Goal: Task Accomplishment & Management: Use online tool/utility

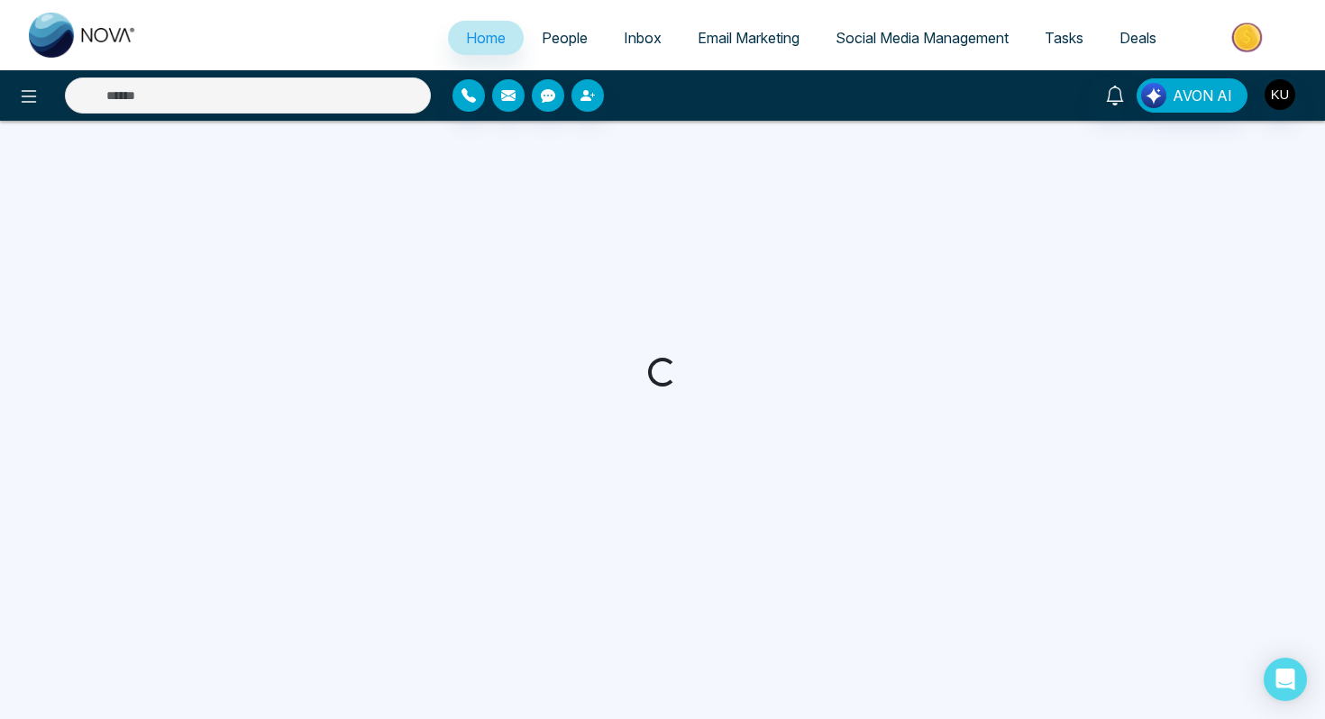
select select "*"
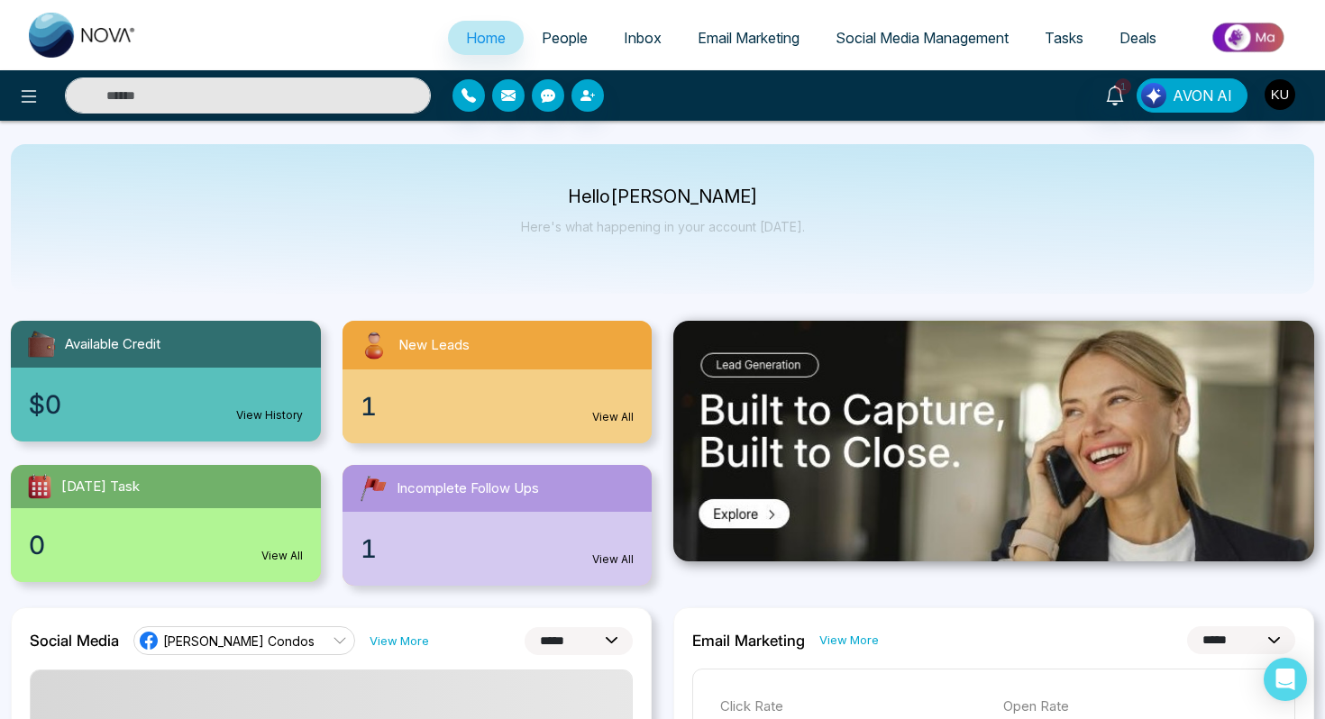
click at [561, 47] on link "People" at bounding box center [565, 38] width 82 height 34
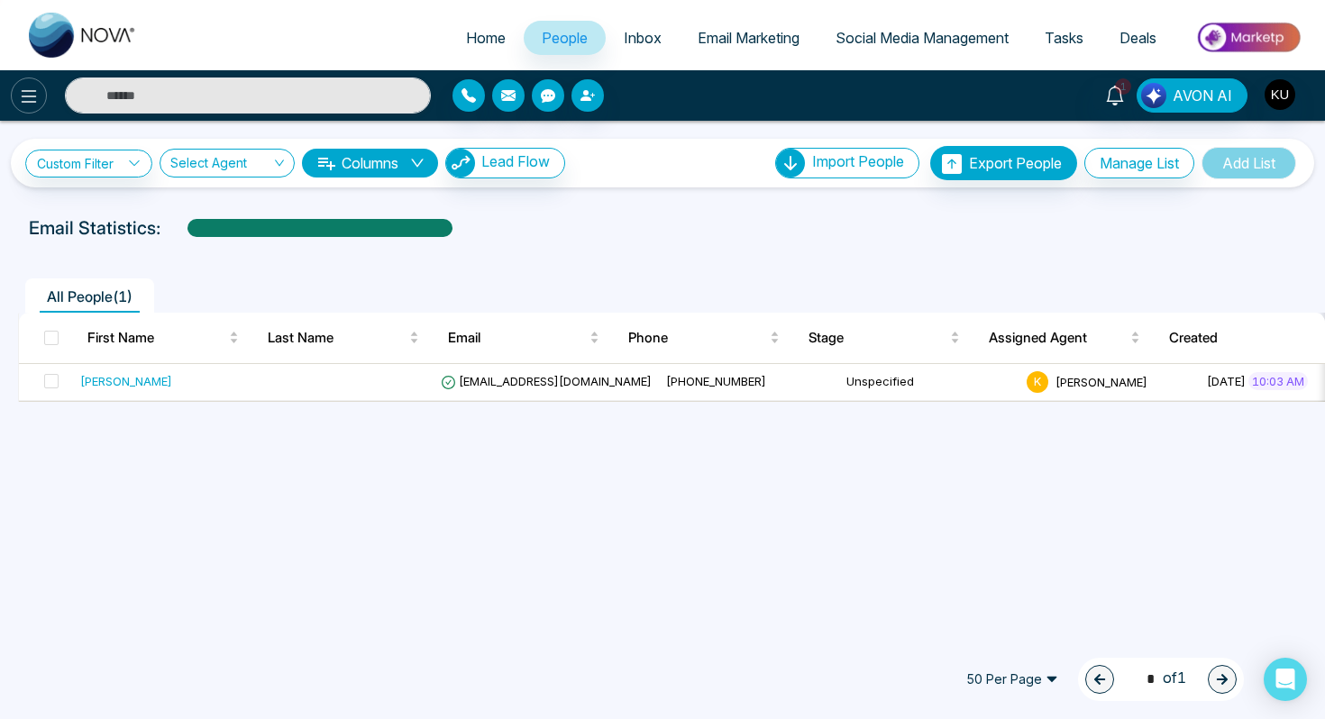
click at [23, 96] on icon at bounding box center [29, 96] width 15 height 13
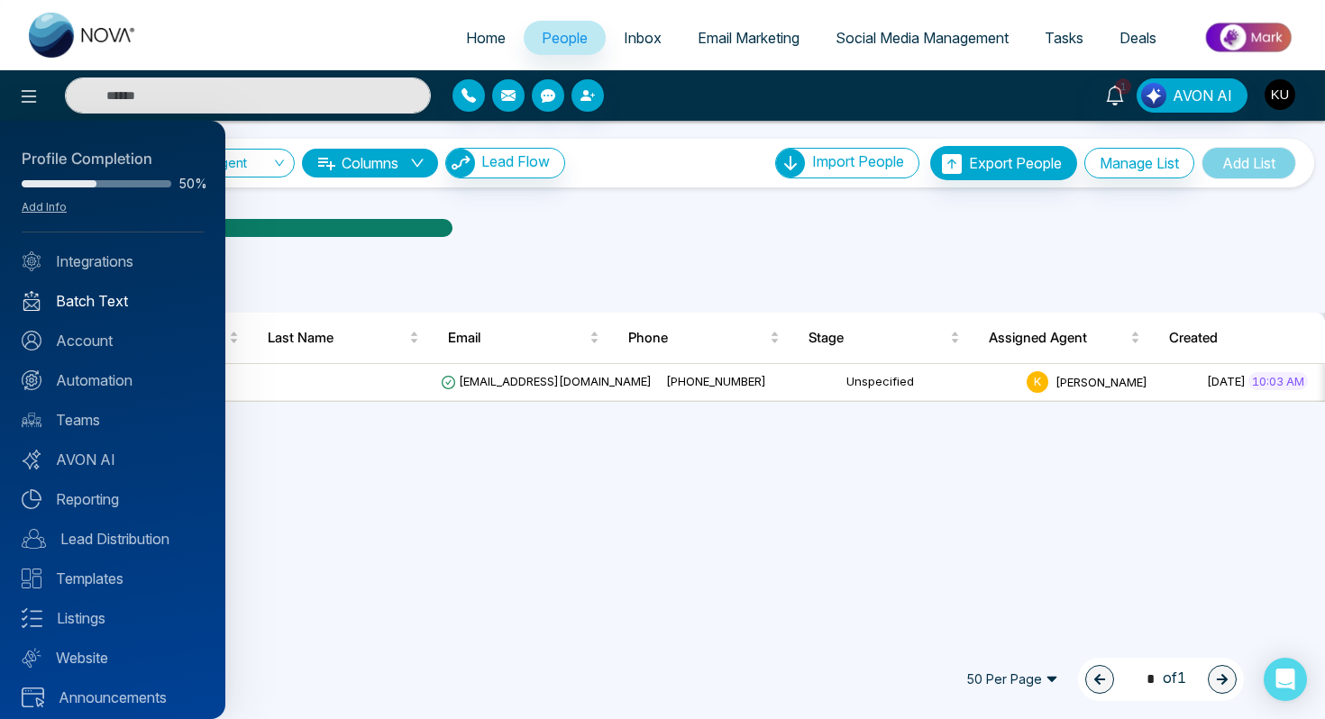
click at [122, 304] on link "Batch Text" at bounding box center [113, 301] width 182 height 22
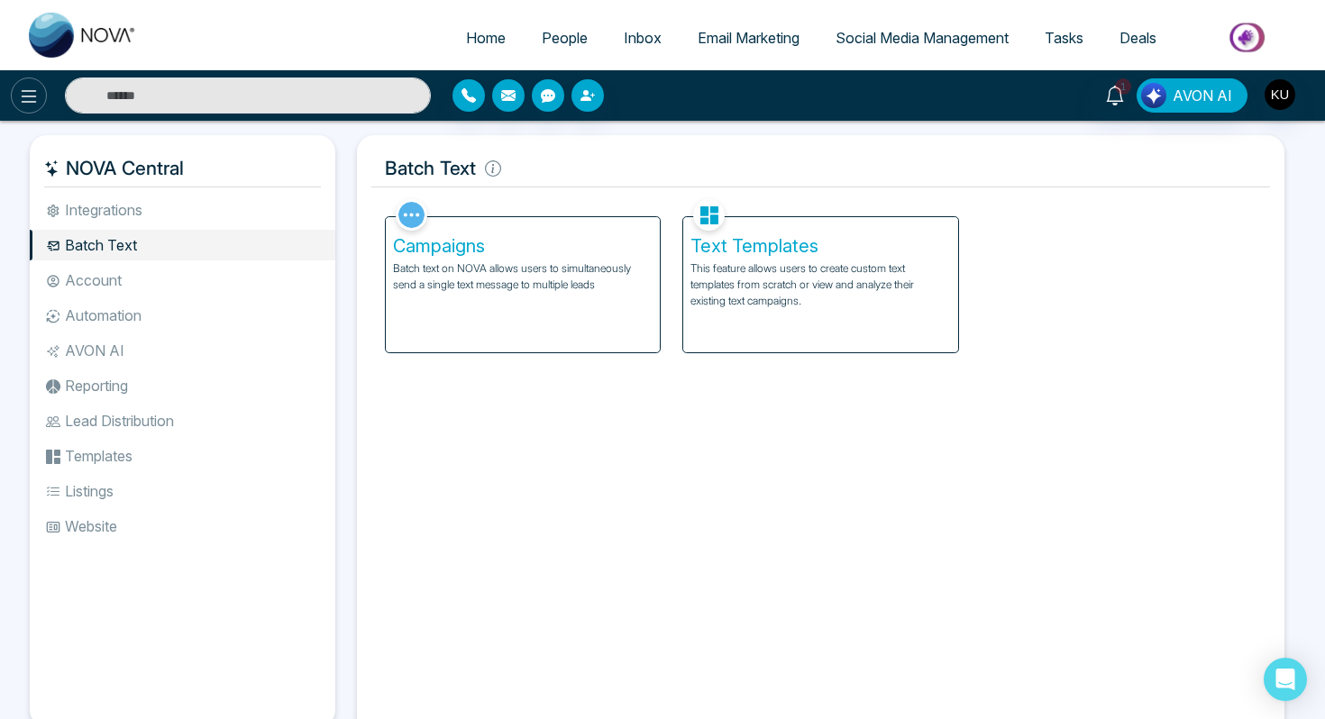
click at [24, 100] on icon at bounding box center [29, 97] width 22 height 22
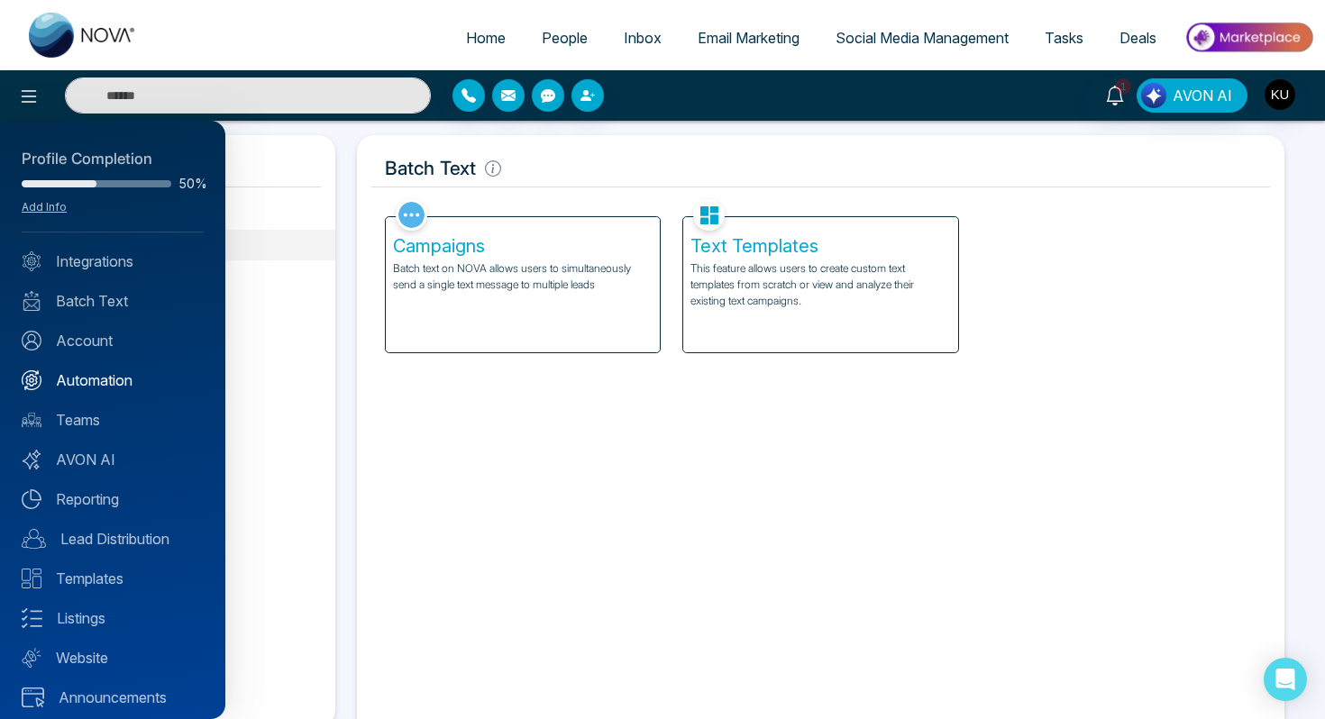
click at [72, 380] on link "Automation" at bounding box center [113, 381] width 182 height 22
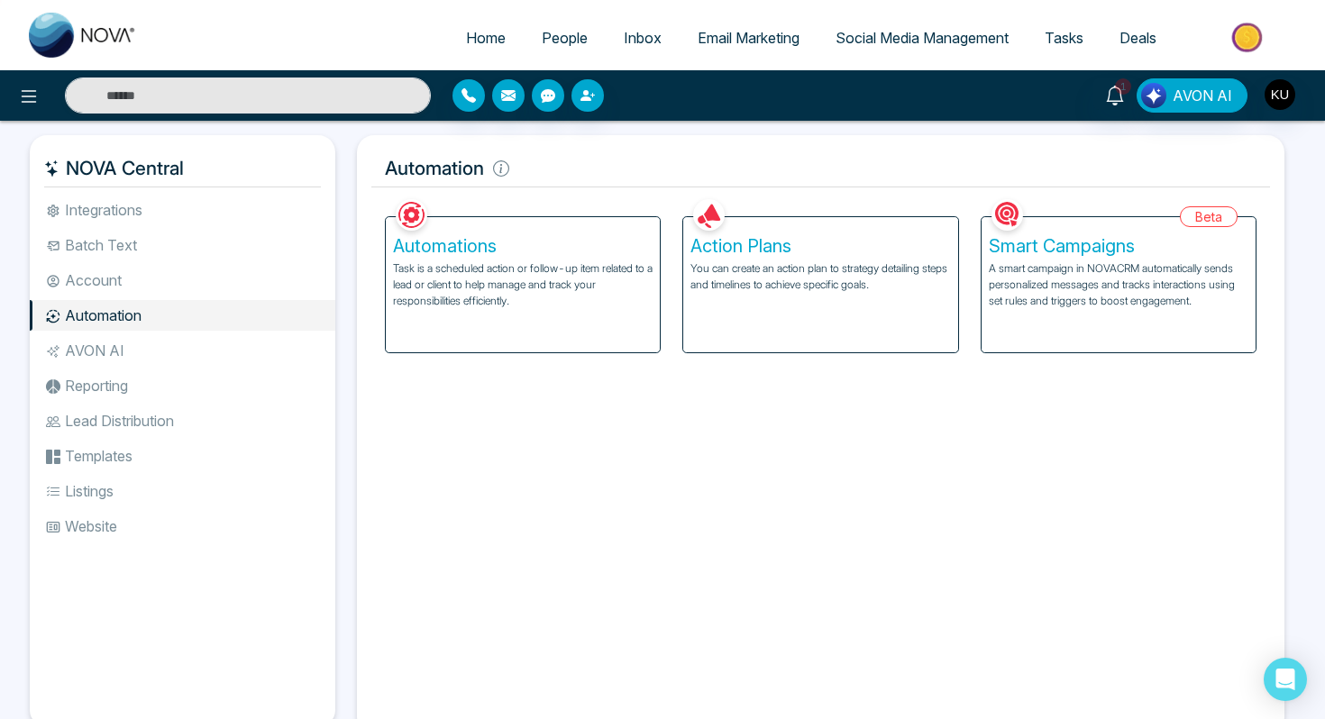
click at [452, 281] on p "Task is a scheduled action or follow-up item related to a lead or client to hel…" at bounding box center [523, 285] width 260 height 49
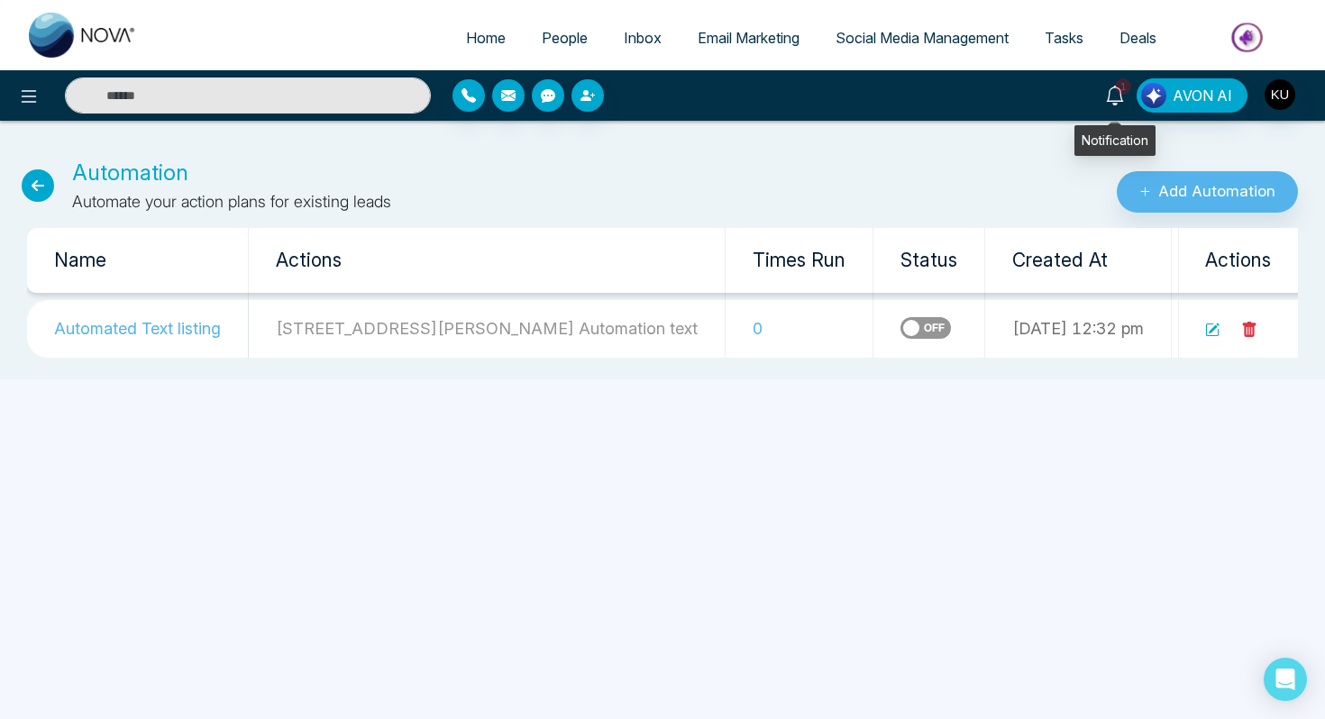
click at [1119, 93] on icon at bounding box center [1115, 96] width 20 height 20
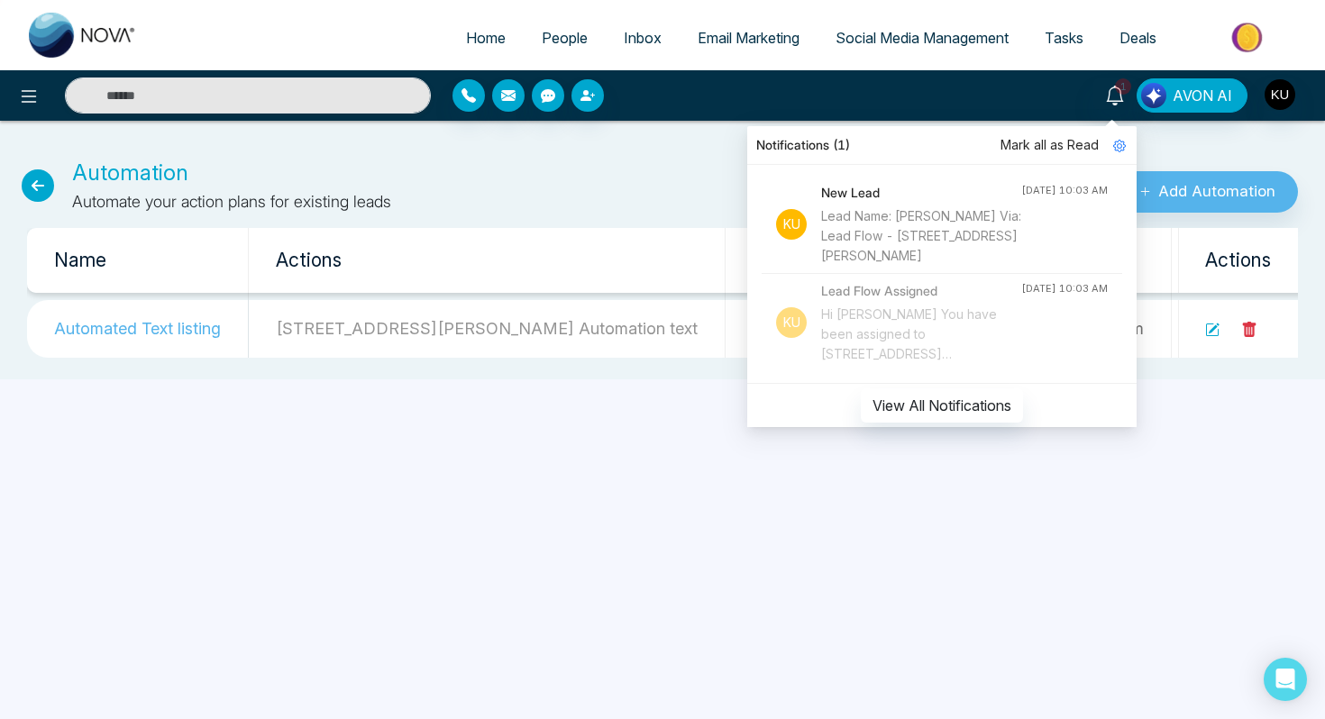
click at [930, 233] on div "Lead Name: [PERSON_NAME] Via: Lead Flow - [STREET_ADDRESS][PERSON_NAME]" at bounding box center [921, 236] width 200 height 60
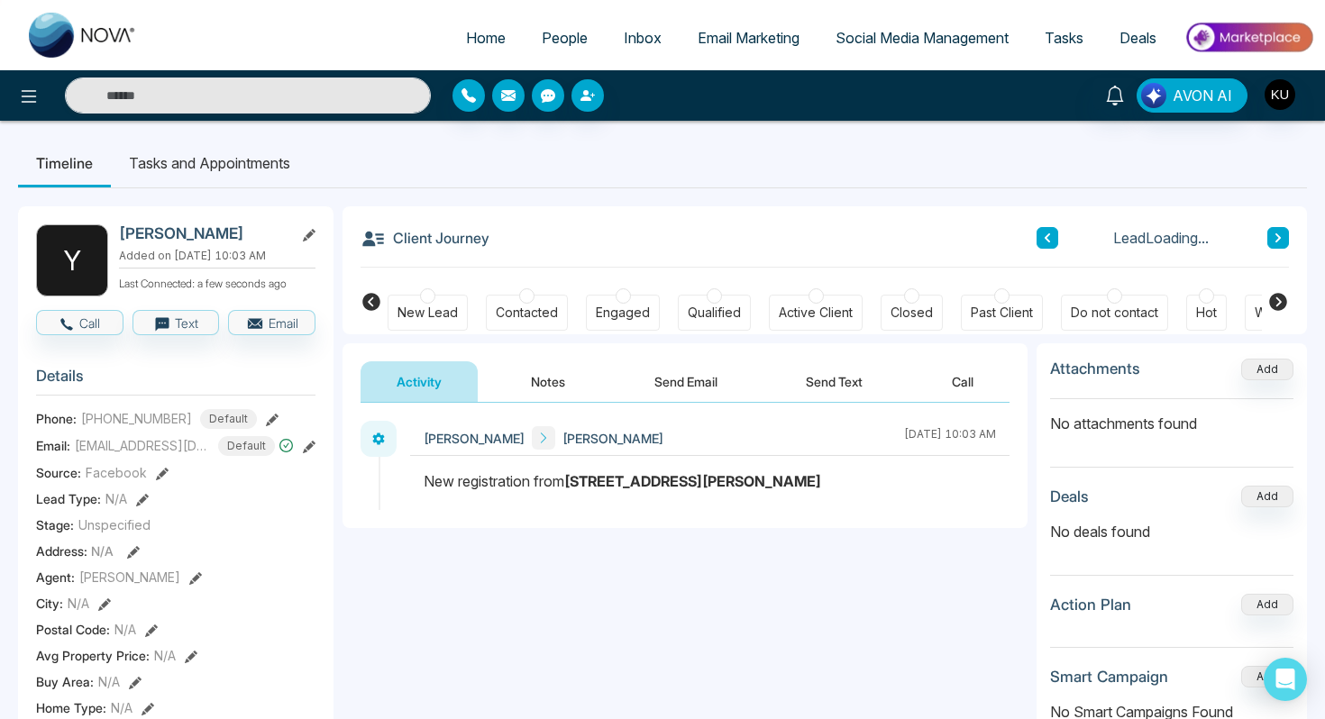
click at [801, 387] on button "Send Text" at bounding box center [834, 382] width 129 height 41
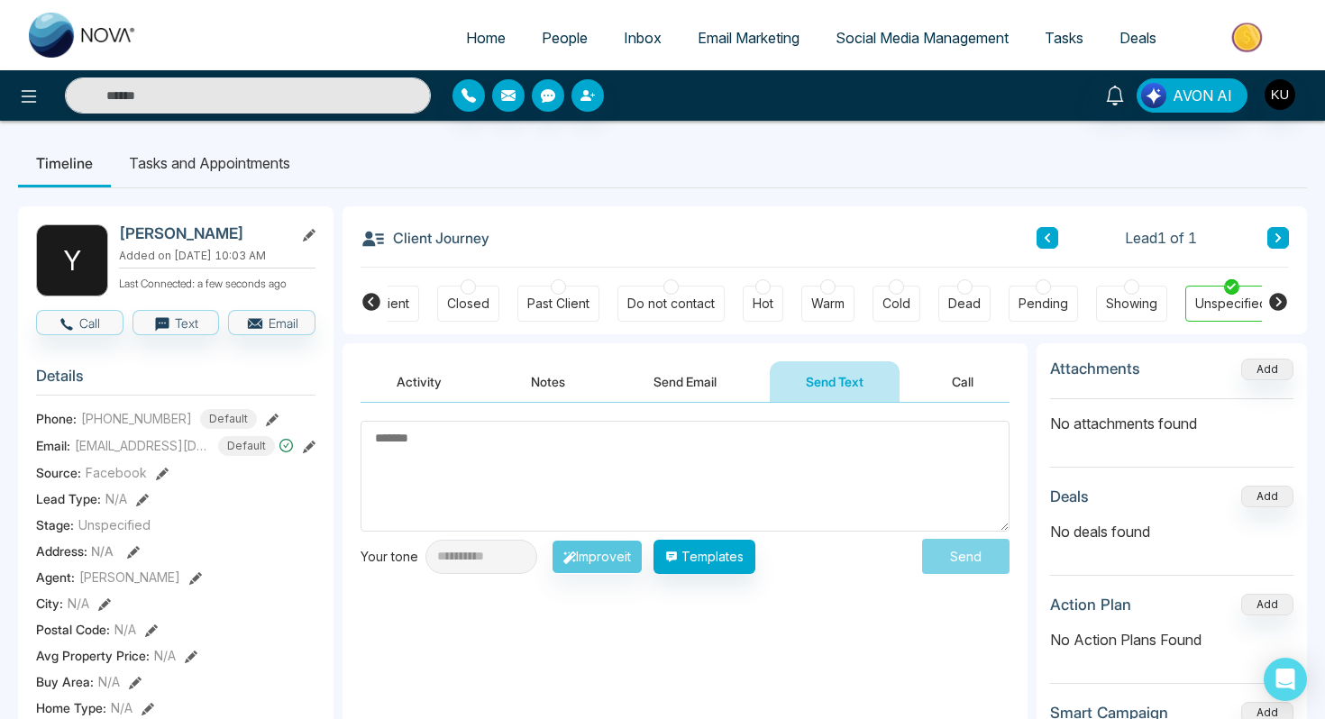
scroll to position [0, 457]
click at [756, 187] on ul "Timeline Tasks and Appointments" at bounding box center [662, 163] width 1289 height 49
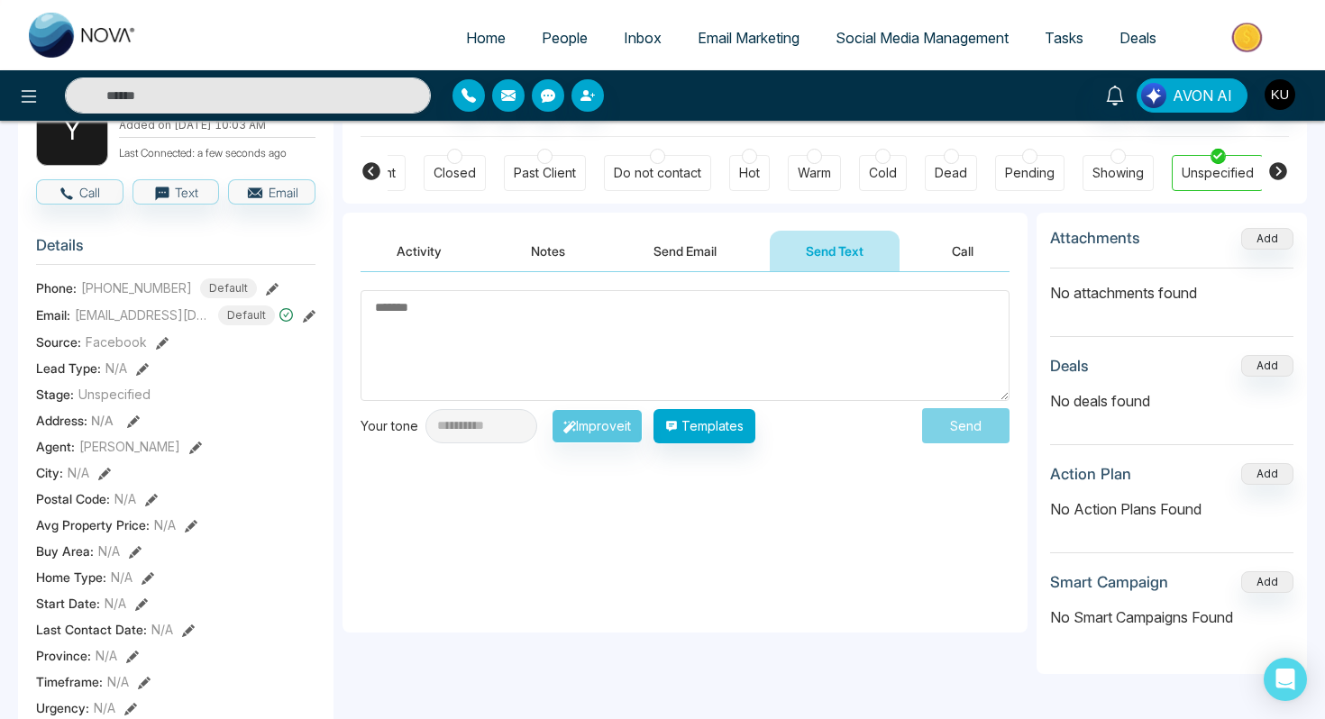
scroll to position [0, 0]
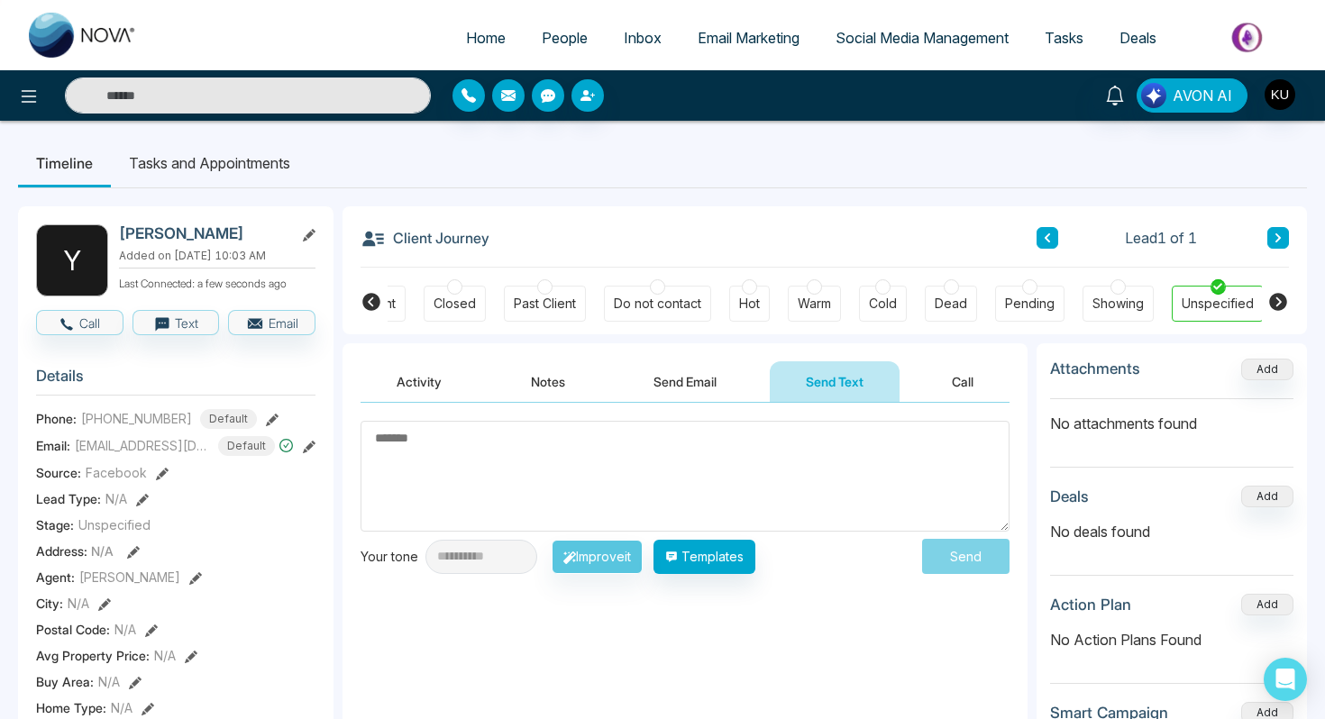
click at [554, 39] on span "People" at bounding box center [565, 38] width 46 height 18
